Goal: Task Accomplishment & Management: Manage account settings

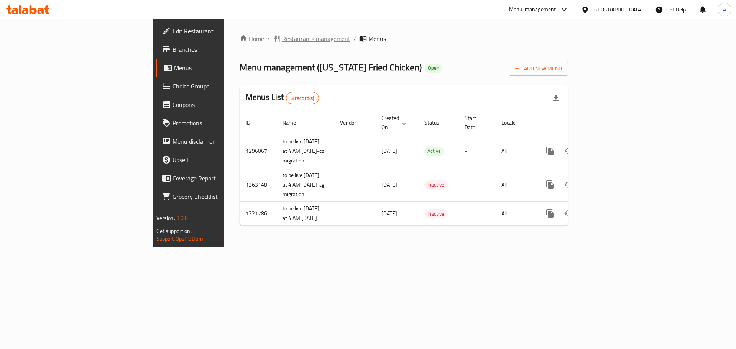
click at [282, 36] on span "Restaurants management" at bounding box center [316, 38] width 68 height 9
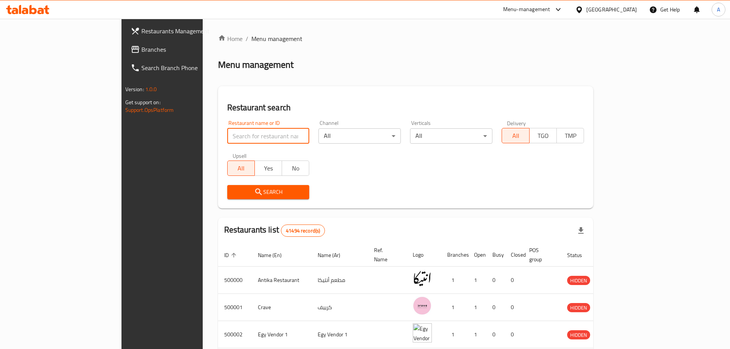
click at [227, 137] on input "search" at bounding box center [268, 135] width 82 height 15
paste input "509678"
type input "509678"
click at [233, 197] on span "Search" at bounding box center [268, 192] width 70 height 10
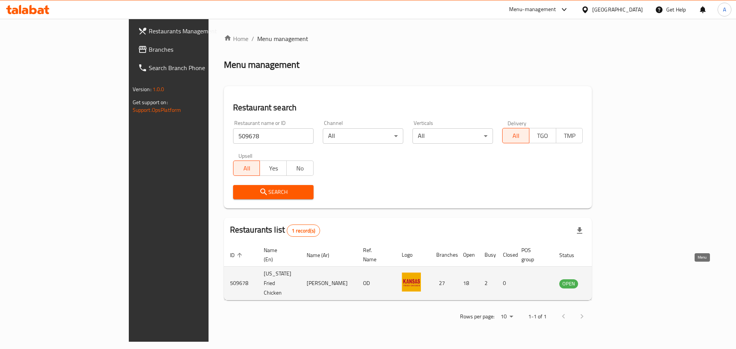
click at [614, 279] on link "enhanced table" at bounding box center [607, 283] width 14 height 9
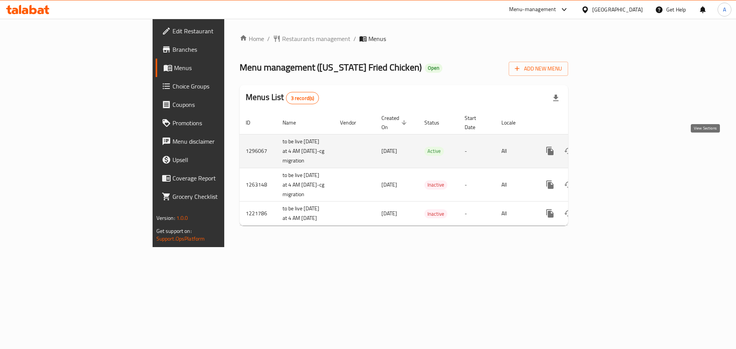
click at [610, 151] on icon "enhanced table" at bounding box center [605, 150] width 9 height 9
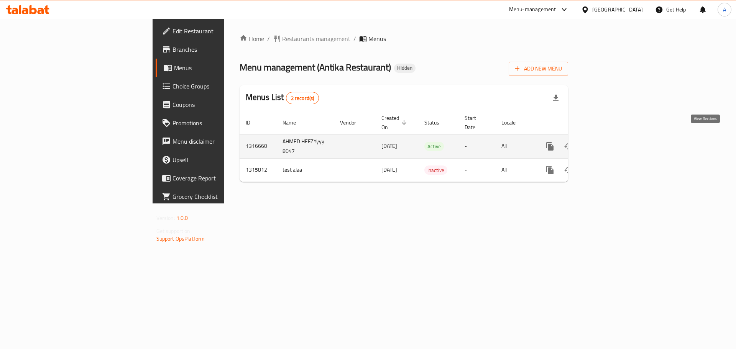
click at [610, 142] on icon "enhanced table" at bounding box center [605, 146] width 9 height 9
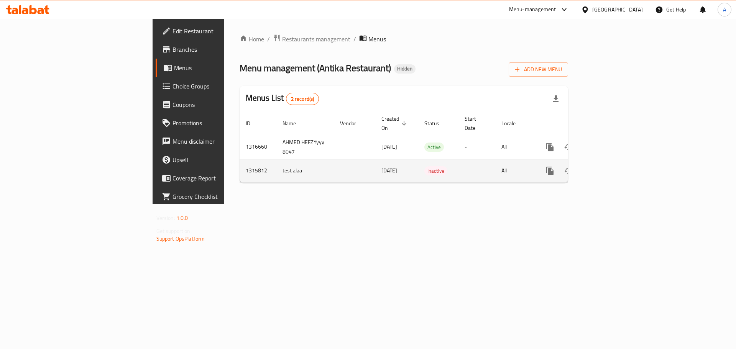
click at [615, 168] on div "enhanced table" at bounding box center [578, 171] width 74 height 18
click at [610, 166] on icon "enhanced table" at bounding box center [605, 170] width 9 height 9
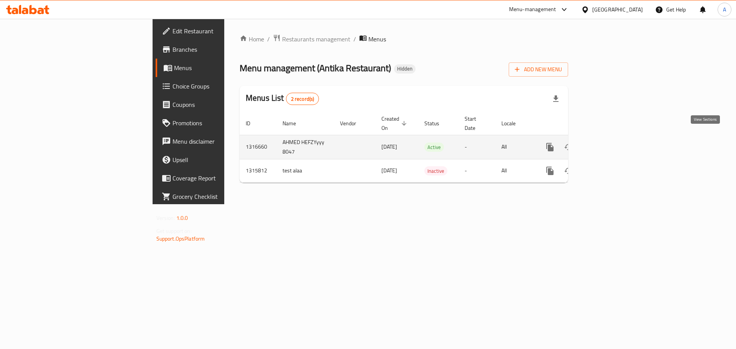
click at [610, 143] on icon "enhanced table" at bounding box center [605, 147] width 9 height 9
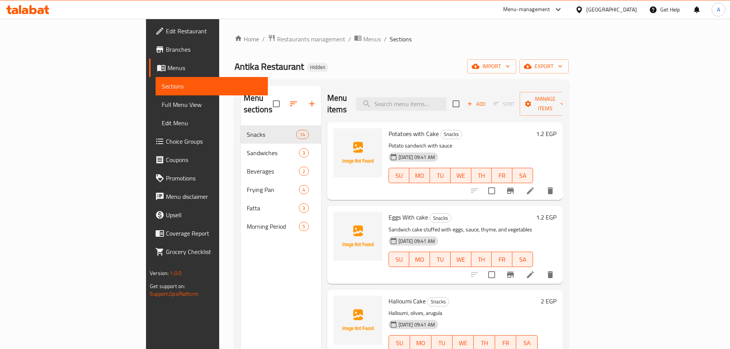
click at [162, 102] on span "Full Menu View" at bounding box center [212, 104] width 100 height 9
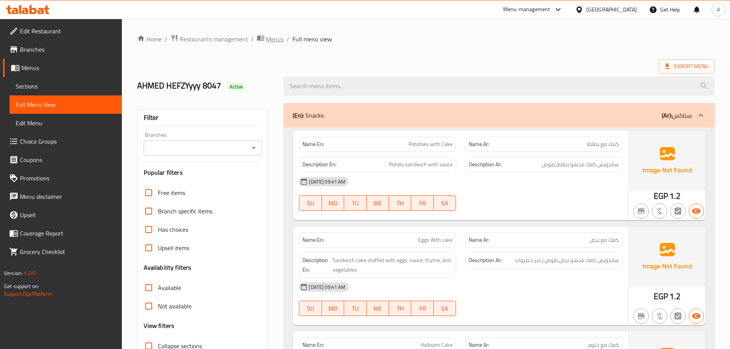
click at [272, 41] on span "Menus" at bounding box center [275, 39] width 18 height 9
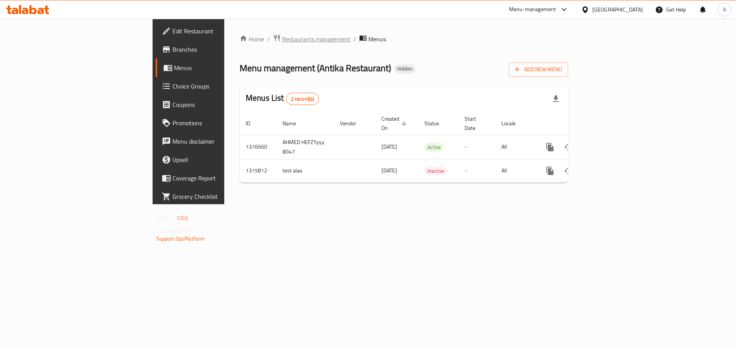
click at [282, 42] on span "Restaurants management" at bounding box center [316, 39] width 68 height 9
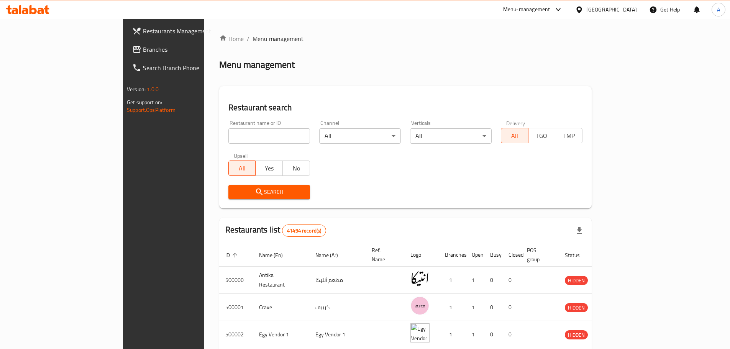
click at [241, 127] on div "Restaurant name or ID Restaurant name or ID" at bounding box center [269, 131] width 82 height 23
click at [245, 128] on input "search" at bounding box center [269, 135] width 82 height 15
paste input "509678"
type input "509678"
click button "Search" at bounding box center [269, 192] width 82 height 14
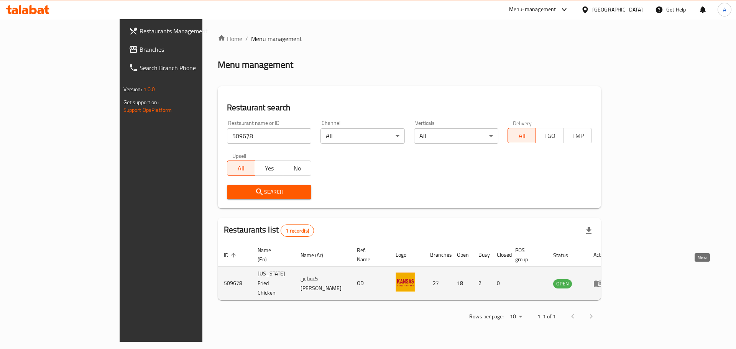
click at [602, 281] on icon "enhanced table" at bounding box center [598, 284] width 8 height 7
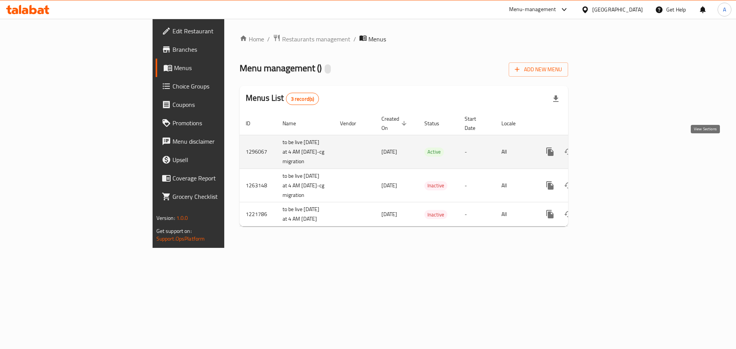
click at [610, 152] on icon "enhanced table" at bounding box center [605, 151] width 9 height 9
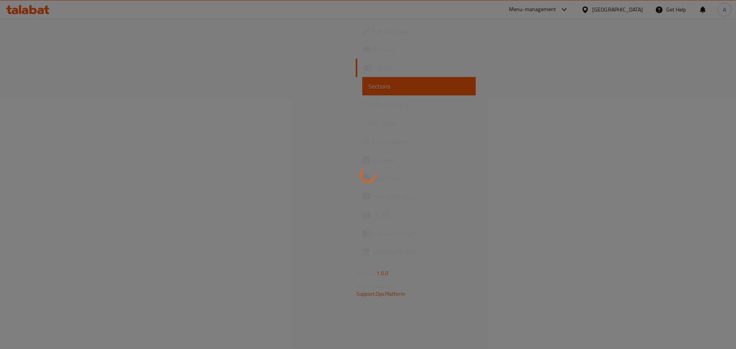
click at [495, 251] on div at bounding box center [368, 174] width 736 height 349
click at [715, 309] on div at bounding box center [368, 174] width 736 height 349
click at [378, 128] on div at bounding box center [368, 174] width 736 height 349
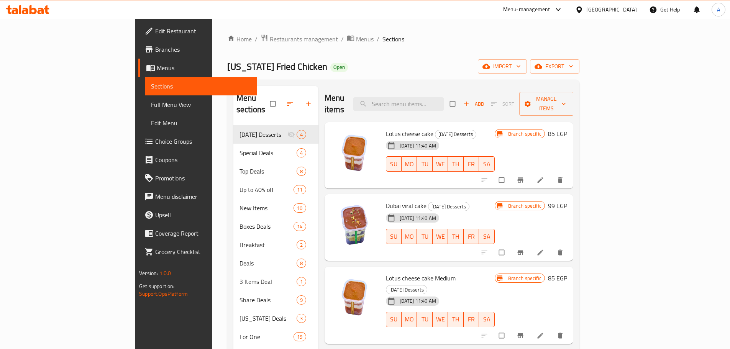
click at [492, 63] on div "[US_STATE] Fried Chicken Open import export" at bounding box center [403, 66] width 352 height 14
click at [434, 87] on div "Menu items Add Sort Manage items" at bounding box center [449, 104] width 249 height 36
click at [436, 97] on input "search" at bounding box center [398, 103] width 90 height 13
paste input "Krunchy Bucket"
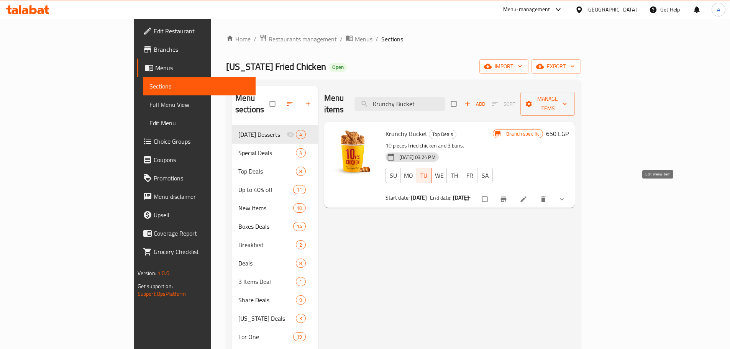
type input "Krunchy Bucket"
click at [527, 197] on icon at bounding box center [524, 200] width 6 height 6
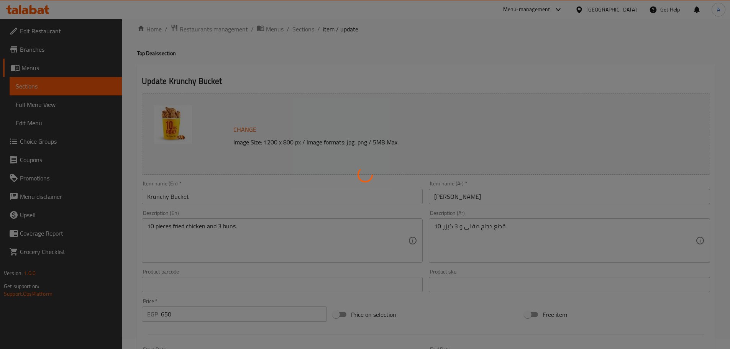
scroll to position [115, 0]
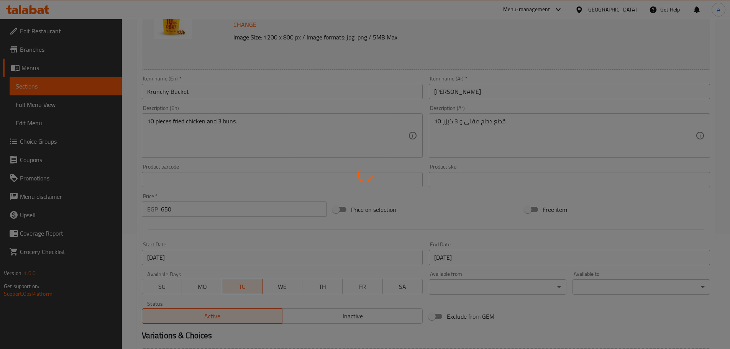
type input "اختايرك للطعم"
type input "1"
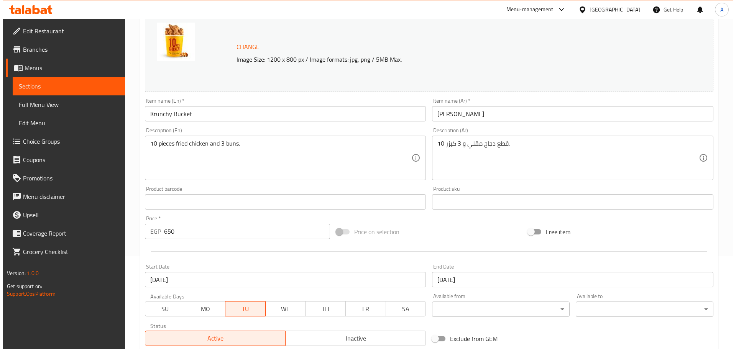
scroll to position [0, 0]
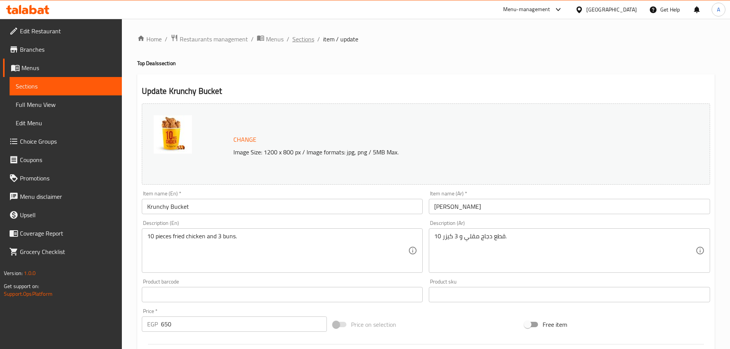
click at [307, 39] on span "Sections" at bounding box center [303, 39] width 22 height 9
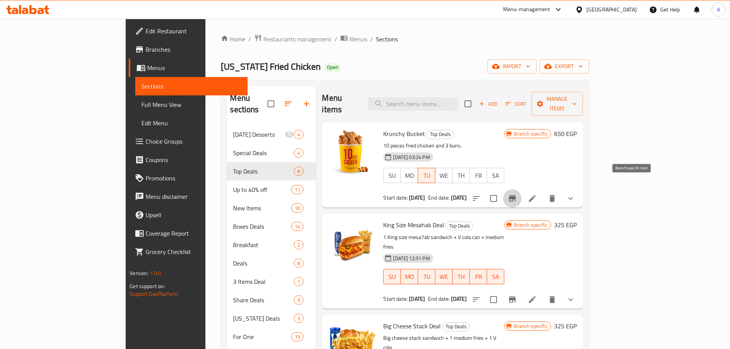
click at [516, 196] on icon "Branch-specific-item" at bounding box center [512, 199] width 7 height 6
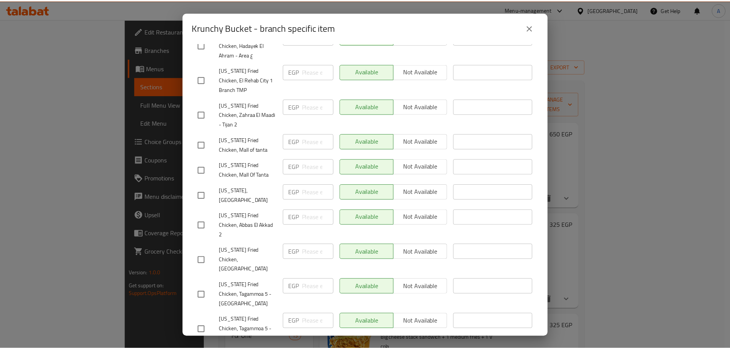
scroll to position [345, 0]
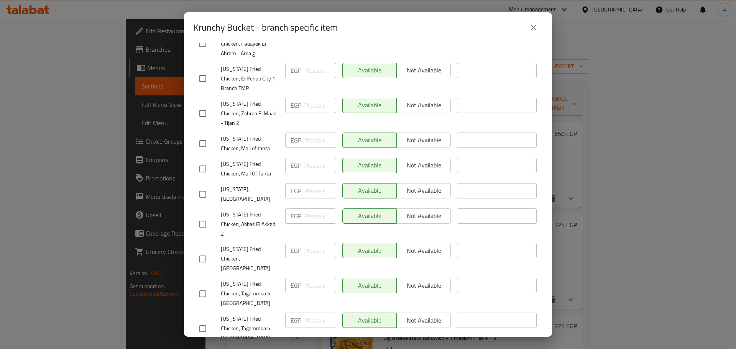
click at [533, 33] on button "close" at bounding box center [533, 27] width 18 height 18
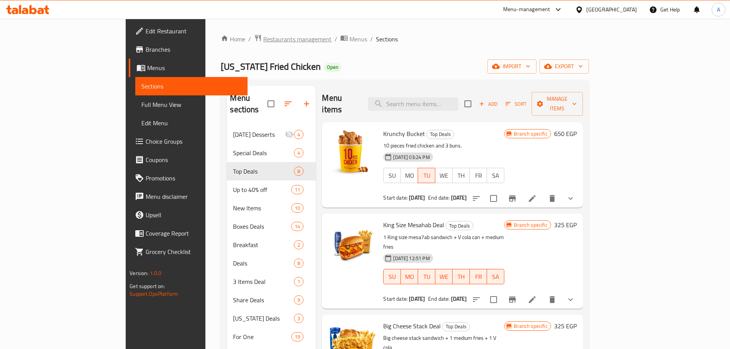
click at [263, 42] on span "Restaurants management" at bounding box center [297, 39] width 68 height 9
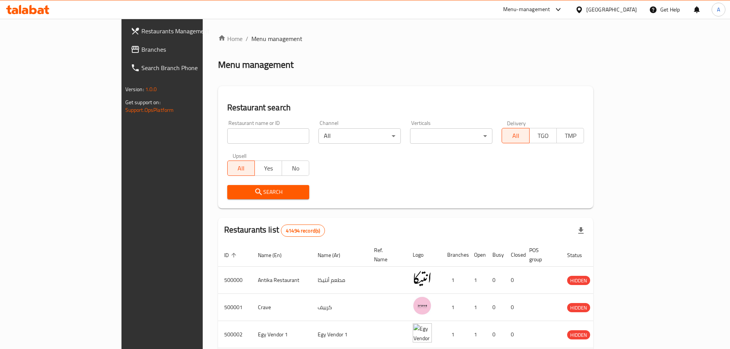
click at [227, 136] on input "search" at bounding box center [268, 135] width 82 height 15
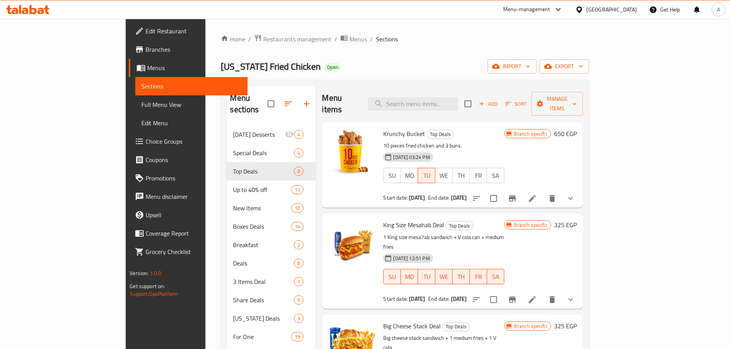
click at [146, 45] on span "Branches" at bounding box center [194, 49] width 96 height 9
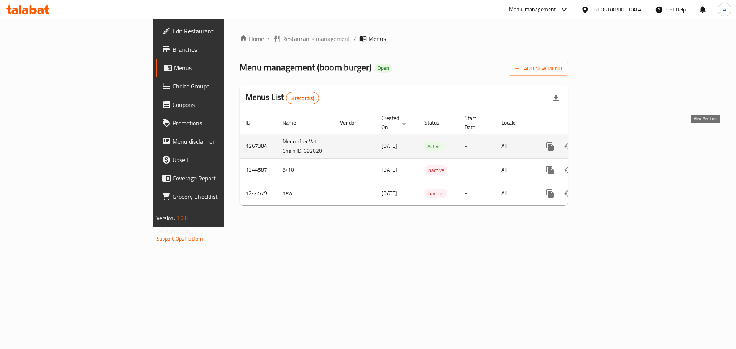
click at [610, 142] on icon "enhanced table" at bounding box center [605, 146] width 9 height 9
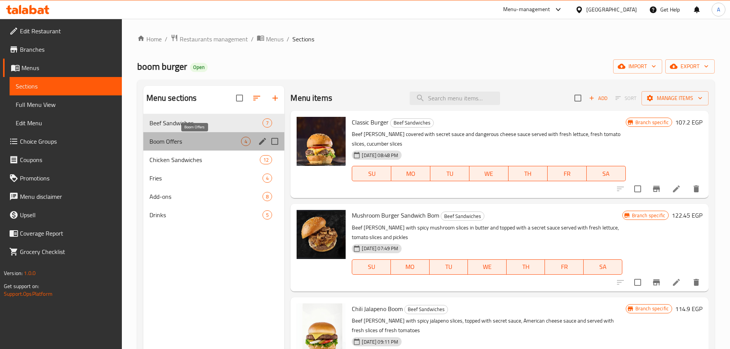
click at [201, 141] on span "Boom Offers" at bounding box center [196, 141] width 92 height 9
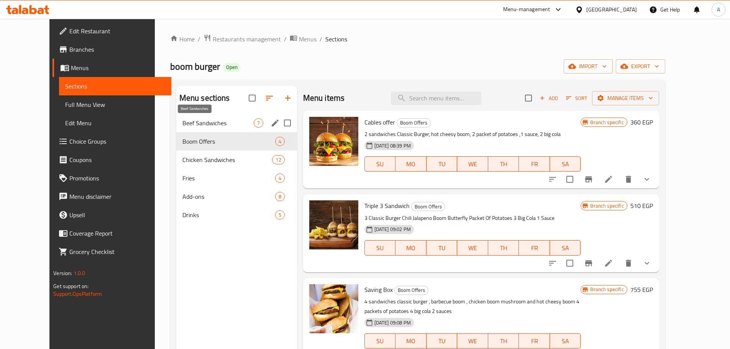
click at [194, 126] on span "Beef Sandwiches" at bounding box center [217, 122] width 71 height 9
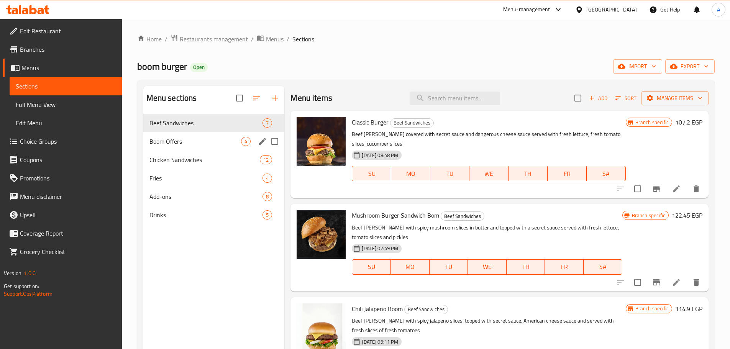
click at [190, 142] on span "Boom Offers" at bounding box center [196, 141] width 92 height 9
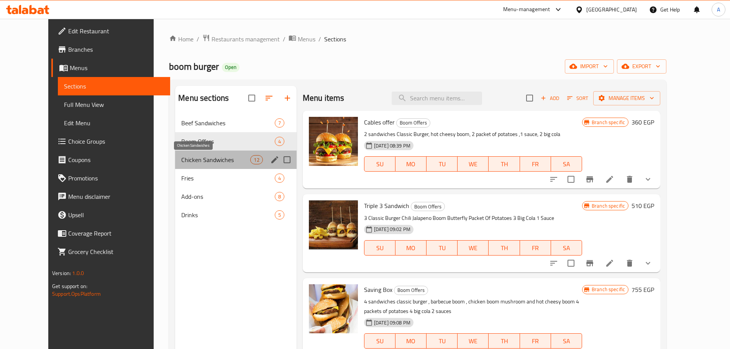
click at [189, 157] on span "Chicken Sandwiches" at bounding box center [215, 159] width 69 height 9
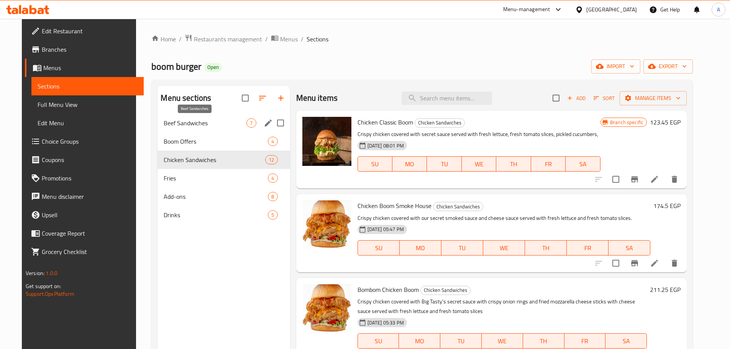
click at [199, 121] on span "Beef Sandwiches" at bounding box center [205, 122] width 83 height 9
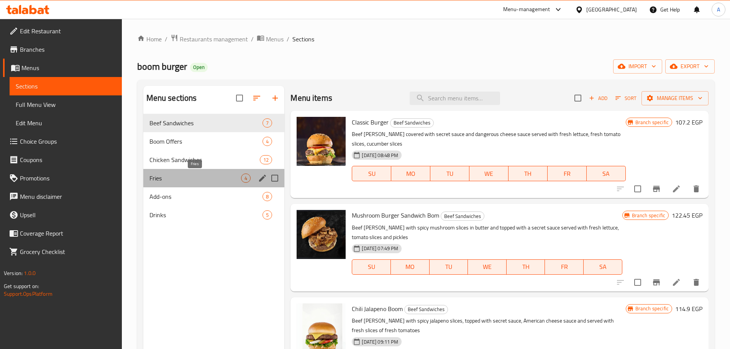
click at [171, 178] on span "Fries" at bounding box center [196, 178] width 92 height 9
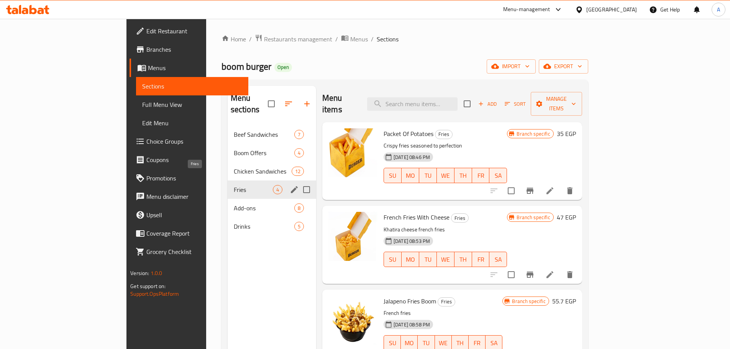
click at [234, 185] on span "Fries" at bounding box center [253, 189] width 39 height 9
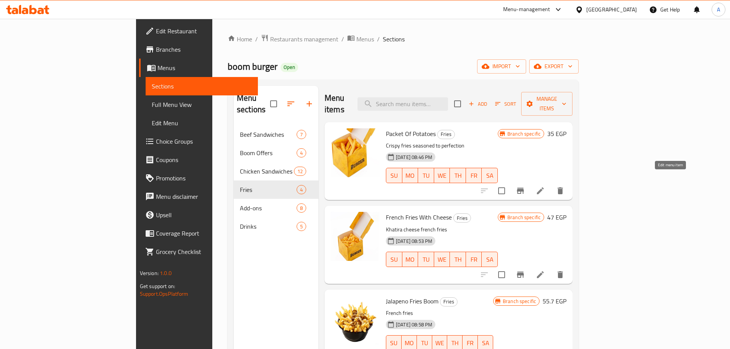
click at [545, 186] on icon at bounding box center [540, 190] width 9 height 9
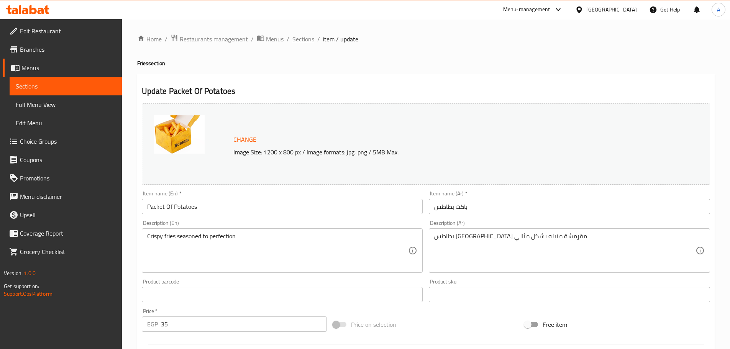
click at [302, 42] on span "Sections" at bounding box center [303, 39] width 22 height 9
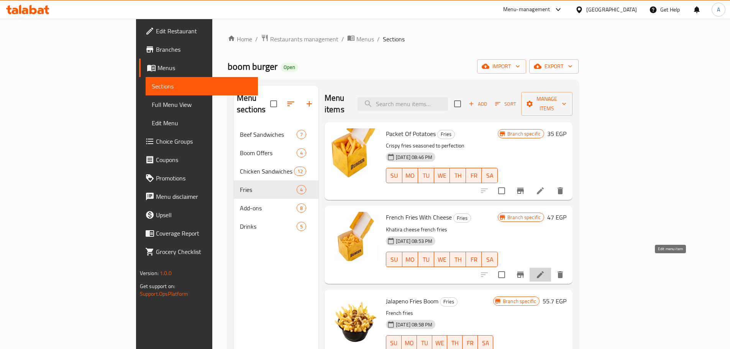
click at [544, 271] on icon at bounding box center [540, 274] width 7 height 7
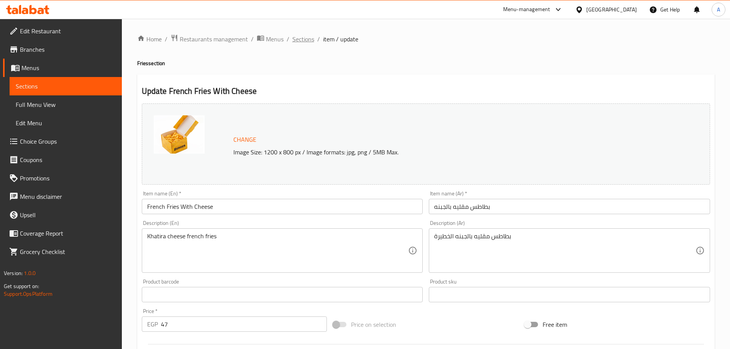
click at [309, 40] on span "Sections" at bounding box center [303, 39] width 22 height 9
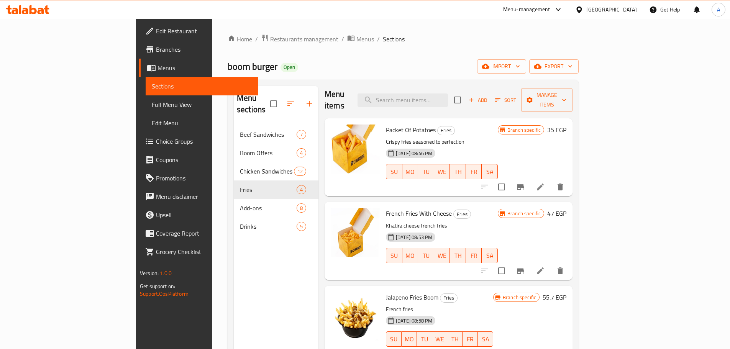
scroll to position [5, 0]
click at [551, 347] on li at bounding box center [540, 354] width 21 height 14
